Goal: Task Accomplishment & Management: Use online tool/utility

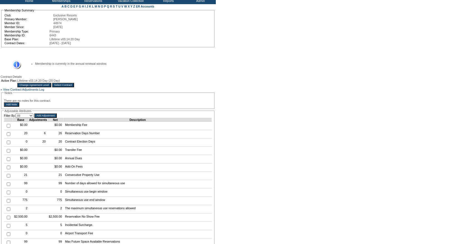
scroll to position [61, 0]
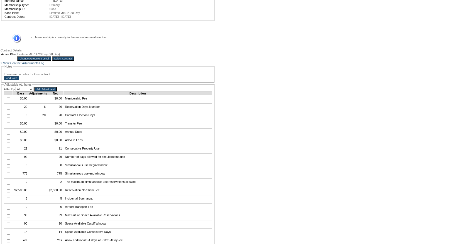
click at [7, 110] on input "checkbox" at bounding box center [9, 108] width 4 height 4
checkbox input "true"
click at [55, 92] on input "Add Adjustment" at bounding box center [45, 89] width 23 height 4
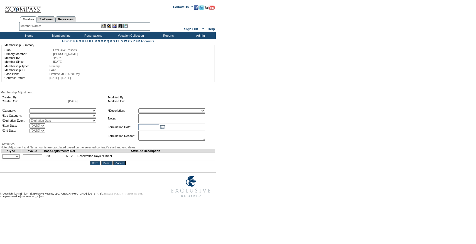
click at [58, 113] on select "A La Carte Days Contract Election Days Converted Days [MEDICAL_DATA] Other Refe…" at bounding box center [62, 111] width 67 height 4
select select "781"
click at [41, 109] on select "A La Carte Days Contract Election Days Converted Days [MEDICAL_DATA] Other Refe…" at bounding box center [62, 111] width 67 height 4
